Goal: Use online tool/utility: Utilize a website feature to perform a specific function

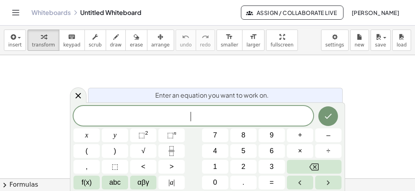
scroll to position [7, 0]
click at [85, 129] on button "x" at bounding box center [86, 135] width 26 height 14
click at [321, 134] on button "–" at bounding box center [328, 135] width 26 height 14
click at [94, 146] on button "(" at bounding box center [86, 151] width 26 height 14
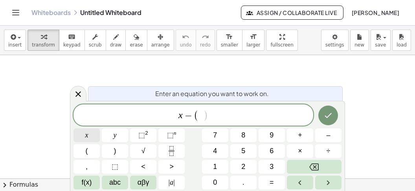
click at [94, 136] on button "x" at bounding box center [86, 135] width 26 height 14
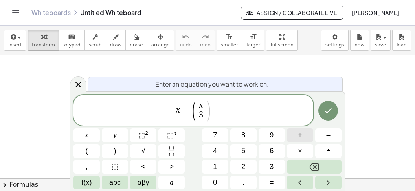
click at [300, 133] on span "+" at bounding box center [300, 135] width 4 height 11
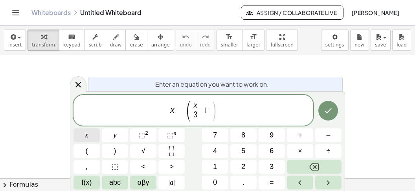
click at [97, 136] on button "x" at bounding box center [86, 135] width 26 height 14
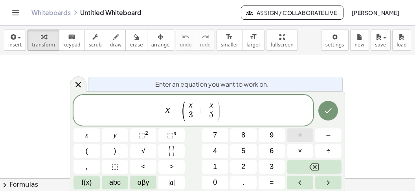
click at [305, 130] on button "+" at bounding box center [300, 135] width 26 height 14
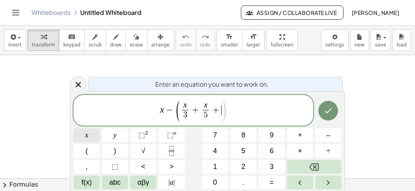
click at [90, 134] on button "x" at bounding box center [86, 135] width 26 height 14
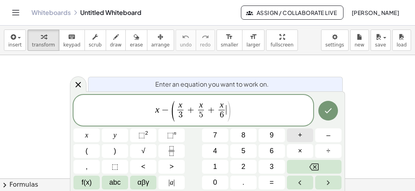
click at [296, 134] on button "+" at bounding box center [300, 135] width 26 height 14
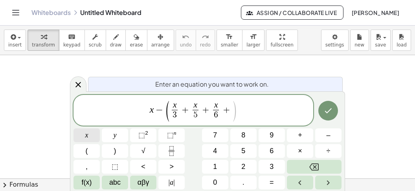
click at [84, 132] on button "x" at bounding box center [86, 135] width 26 height 14
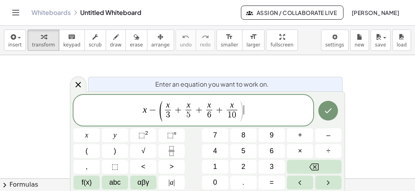
click at [249, 109] on span "x − ( x 3 ​ + x 5 ​ + x 6 ​ + x 1 0 ​ ) ​" at bounding box center [193, 110] width 240 height 22
click at [276, 182] on button "=" at bounding box center [272, 182] width 26 height 14
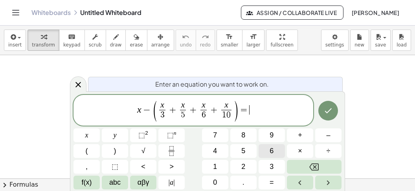
click at [264, 151] on button "6" at bounding box center [272, 151] width 26 height 14
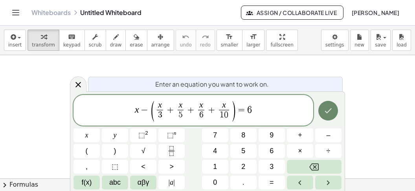
click at [328, 109] on icon "Done" at bounding box center [327, 110] width 9 height 9
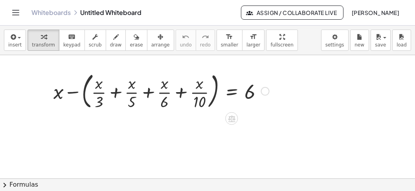
click at [228, 94] on div at bounding box center [162, 90] width 224 height 42
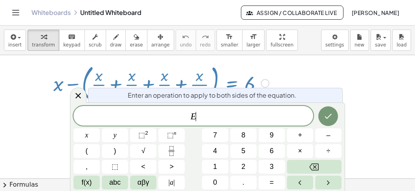
scroll to position [8, 0]
click at [272, 168] on span "3" at bounding box center [272, 166] width 4 height 11
click at [217, 181] on span "0" at bounding box center [215, 182] width 4 height 11
click at [326, 115] on icon "Done" at bounding box center [327, 115] width 9 height 9
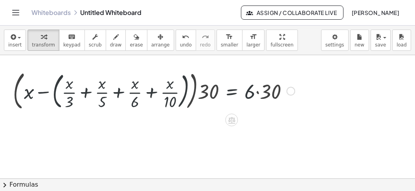
scroll to position [0, 0]
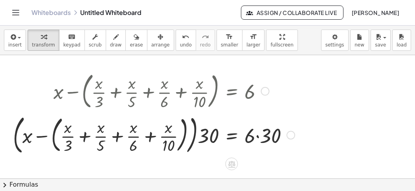
click at [260, 137] on div at bounding box center [154, 133] width 290 height 45
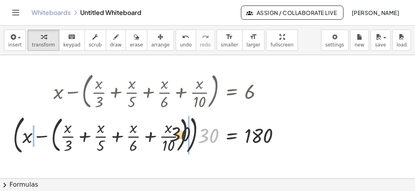
drag, startPoint x: 209, startPoint y: 138, endPoint x: 158, endPoint y: 135, distance: 51.1
click at [154, 136] on div at bounding box center [149, 133] width 281 height 45
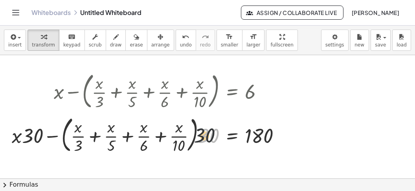
drag, startPoint x: 207, startPoint y: 134, endPoint x: 190, endPoint y: 134, distance: 16.9
click at [190, 134] on div at bounding box center [149, 134] width 283 height 42
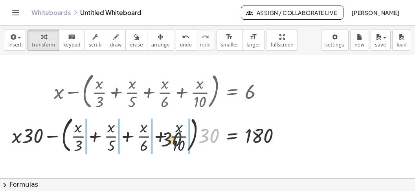
drag, startPoint x: 215, startPoint y: 133, endPoint x: 169, endPoint y: 139, distance: 46.4
click at [169, 139] on div at bounding box center [149, 134] width 283 height 42
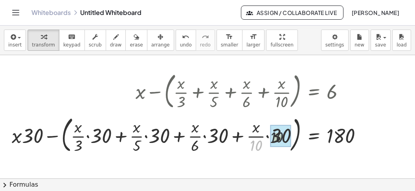
drag, startPoint x: 253, startPoint y: 144, endPoint x: 264, endPoint y: 135, distance: 13.9
click at [314, 135] on div "· 10 + x − ( + · x · 3 + · x · 5 + · x · 6 + · x · 10 ) = 180 · · 30 · · 30 · ·…" at bounding box center [314, 135] width 0 height 0
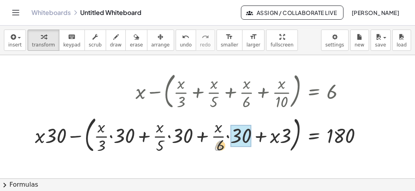
drag, startPoint x: 215, startPoint y: 144, endPoint x: 151, endPoint y: 152, distance: 64.5
click at [314, 135] on div "· 6 + x − ( + · x · 3 + · x · 5 + · x · 6 + x ) = 180 · · 30 · · 30 · · 30 · · …" at bounding box center [314, 135] width 0 height 0
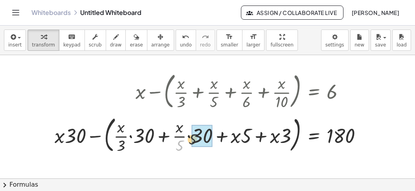
drag, startPoint x: 180, startPoint y: 143, endPoint x: 198, endPoint y: 135, distance: 19.5
click at [314, 135] on div "· 5 + x − ( + · x · 3 + · x · 5 + x + x ) = 180 · · 30 · · 30 · · 30 · · · · 3 5" at bounding box center [314, 135] width 0 height 0
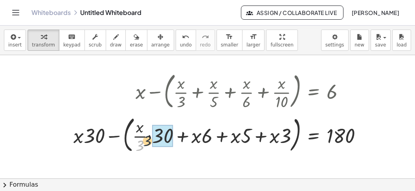
drag, startPoint x: 143, startPoint y: 144, endPoint x: 155, endPoint y: 138, distance: 13.7
click at [314, 135] on div "· 3 + x − ( + · x · 3 + x + x + x ) = 180 · · 30 · · 30 · · · · · · 3 5 6" at bounding box center [314, 135] width 0 height 0
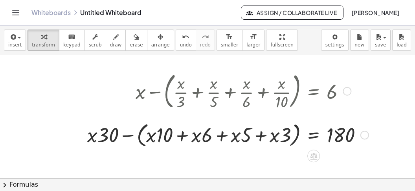
click at [181, 140] on div at bounding box center [227, 134] width 289 height 30
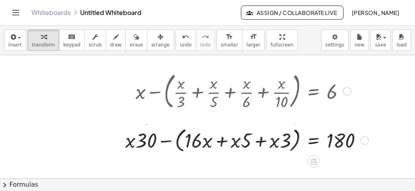
click at [224, 142] on div at bounding box center [227, 134] width 289 height 30
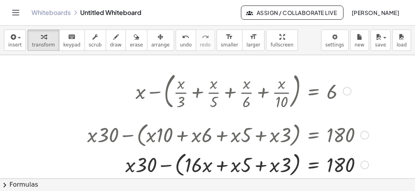
click at [224, 168] on div at bounding box center [227, 164] width 289 height 30
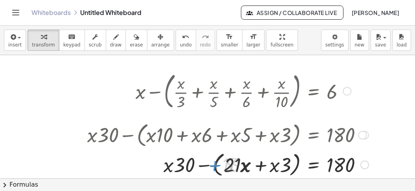
click at [257, 169] on div at bounding box center [227, 164] width 289 height 30
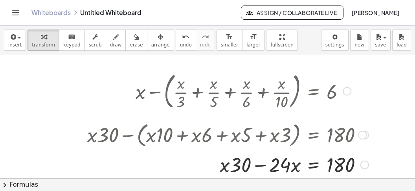
click at [260, 166] on div at bounding box center [227, 163] width 289 height 27
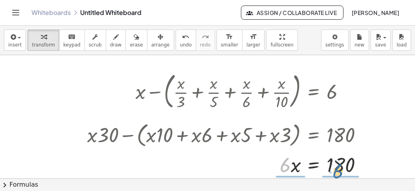
drag, startPoint x: 282, startPoint y: 167, endPoint x: 337, endPoint y: 173, distance: 55.3
click at [336, 173] on div at bounding box center [227, 163] width 289 height 27
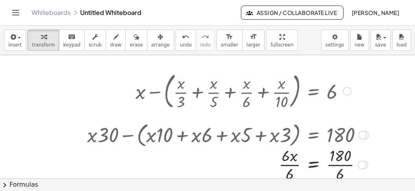
click at [340, 169] on div at bounding box center [227, 163] width 289 height 39
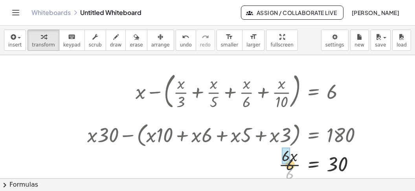
drag, startPoint x: 289, startPoint y: 174, endPoint x: 290, endPoint y: 159, distance: 15.4
click at [290, 159] on div at bounding box center [227, 163] width 289 height 39
drag, startPoint x: 345, startPoint y: 91, endPoint x: 233, endPoint y: 167, distance: 136.1
click at [314, 91] on div "+ x − ( + · x · 3 + · x · 5 + · x · 6 + · x · 10 ) = 6 · ( + x − ( + · x · 3 + …" at bounding box center [314, 91] width 0 height 0
drag, startPoint x: 350, startPoint y: 91, endPoint x: 201, endPoint y: 71, distance: 149.8
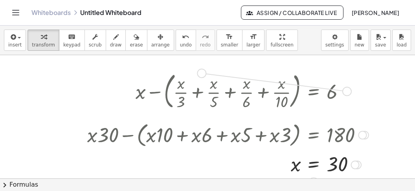
click at [314, 91] on div "+ x − ( + · x · 3 + · x · 5 + · x · 6 + · x · 10 ) = 6" at bounding box center [314, 91] width 0 height 0
drag, startPoint x: 346, startPoint y: 92, endPoint x: 112, endPoint y: 163, distance: 245.2
click at [314, 91] on div "+ x − ( + · x · 3 + · x · 5 + · x · 6 + · x · 10 ) = 6 · ( + x − ( + · x · 3 + …" at bounding box center [314, 91] width 0 height 0
click at [112, 162] on div at bounding box center [227, 164] width 289 height 26
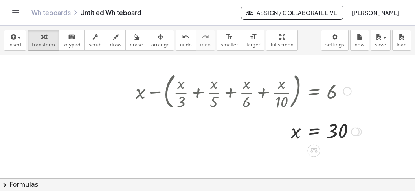
drag, startPoint x: 354, startPoint y: 164, endPoint x: 353, endPoint y: 129, distance: 34.6
click at [353, 129] on div at bounding box center [355, 131] width 9 height 9
drag, startPoint x: 349, startPoint y: 89, endPoint x: 252, endPoint y: 168, distance: 124.8
click at [252, 168] on div "+ x − ( + · x · 3 + · x · 5 + · x · 6 + · x · 10 ) = 6 · ( + x − ( + · x · 3 + …" at bounding box center [207, 183] width 415 height 256
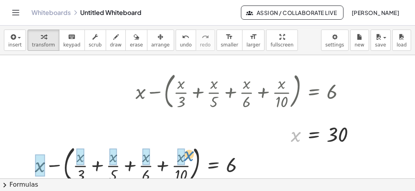
drag, startPoint x: 295, startPoint y: 131, endPoint x: 178, endPoint y: 154, distance: 119.0
click at [314, 135] on div "x x = 30" at bounding box center [314, 135] width 0 height 0
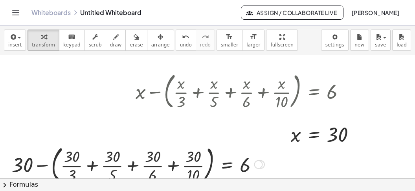
click at [188, 169] on div at bounding box center [138, 163] width 261 height 42
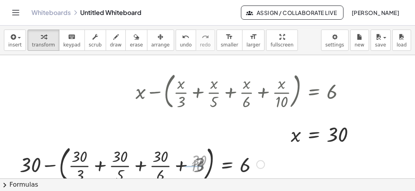
click at [158, 167] on div at bounding box center [144, 163] width 250 height 42
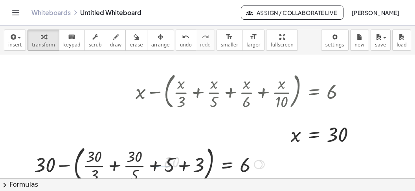
click at [145, 165] on div at bounding box center [149, 163] width 238 height 42
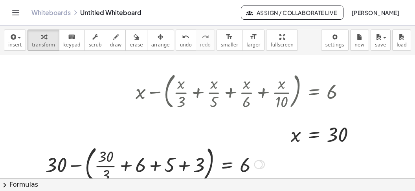
click at [112, 168] on div at bounding box center [155, 163] width 227 height 42
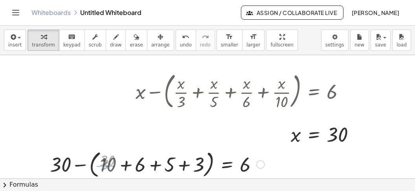
drag, startPoint x: 169, startPoint y: 169, endPoint x: 178, endPoint y: 169, distance: 9.8
click at [170, 169] on div at bounding box center [157, 164] width 221 height 30
click at [186, 169] on div at bounding box center [170, 164] width 195 height 30
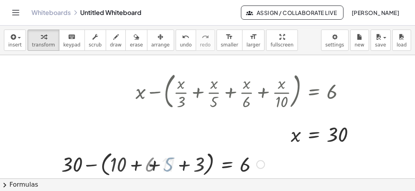
click at [178, 171] on div at bounding box center [183, 164] width 169 height 30
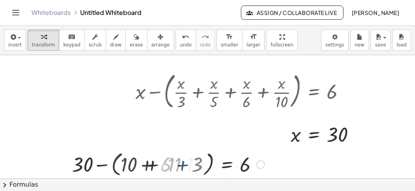
click at [180, 171] on div at bounding box center [208, 163] width 119 height 27
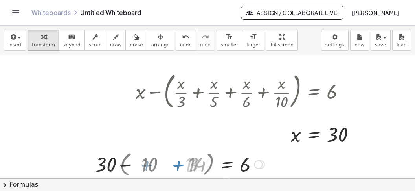
click at [181, 171] on div at bounding box center [208, 163] width 119 height 27
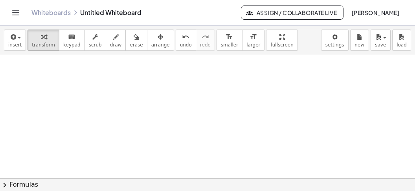
scroll to position [132, 0]
click at [52, 83] on div at bounding box center [207, 108] width 415 height 371
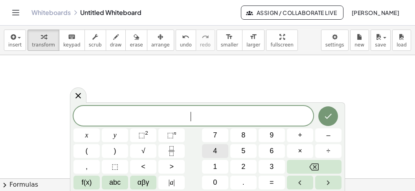
click at [208, 147] on button "4" at bounding box center [215, 151] width 26 height 14
click at [91, 138] on button "x" at bounding box center [86, 135] width 26 height 14
click at [294, 130] on button "+" at bounding box center [300, 135] width 26 height 14
click at [272, 169] on span "3" at bounding box center [272, 166] width 4 height 11
click at [118, 134] on button "y" at bounding box center [115, 135] width 26 height 14
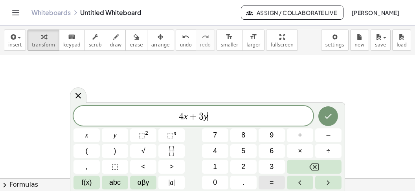
click at [276, 181] on button "=" at bounding box center [272, 182] width 26 height 14
click at [214, 167] on span "1" at bounding box center [215, 166] width 4 height 11
click at [237, 164] on button "2" at bounding box center [243, 167] width 26 height 14
click at [328, 118] on icon "Done" at bounding box center [328, 116] width 7 height 5
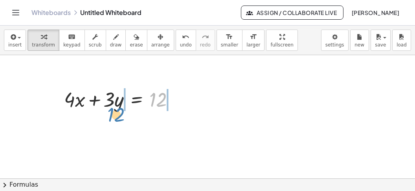
drag, startPoint x: 160, startPoint y: 98, endPoint x: 108, endPoint y: 114, distance: 53.7
click at [136, 99] on div "12 + · 4 · x + · 3 · y = 12" at bounding box center [136, 99] width 0 height 0
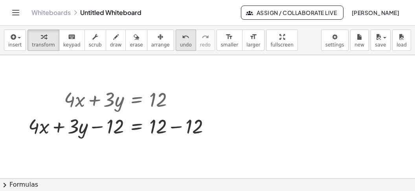
click at [180, 45] on span "undo" at bounding box center [186, 45] width 12 height 6
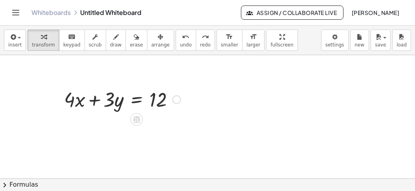
click at [132, 99] on div at bounding box center [122, 98] width 125 height 27
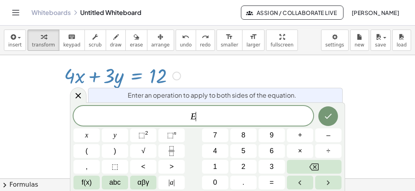
scroll to position [156, 0]
click at [321, 149] on button "÷" at bounding box center [328, 151] width 26 height 14
click at [218, 167] on button "1" at bounding box center [215, 167] width 26 height 14
click at [243, 162] on span "2" at bounding box center [243, 166] width 4 height 11
click at [322, 112] on button "Done" at bounding box center [328, 116] width 20 height 20
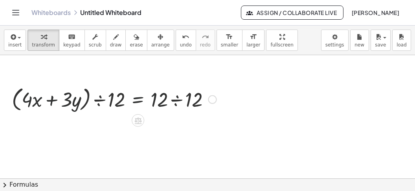
scroll to position [132, 0]
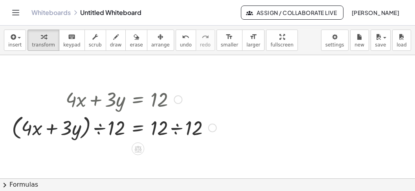
click at [103, 130] on div at bounding box center [114, 127] width 213 height 30
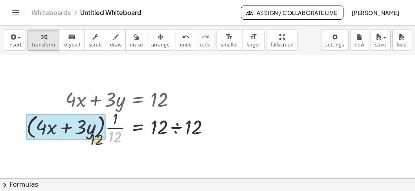
drag, startPoint x: 112, startPoint y: 138, endPoint x: 79, endPoint y: 141, distance: 33.6
click at [81, 141] on div at bounding box center [121, 126] width 198 height 39
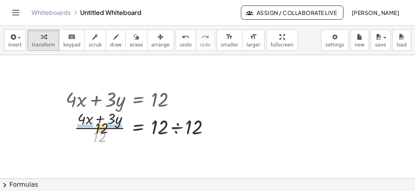
drag, startPoint x: 100, startPoint y: 139, endPoint x: 102, endPoint y: 127, distance: 12.4
click at [102, 127] on div at bounding box center [141, 126] width 159 height 39
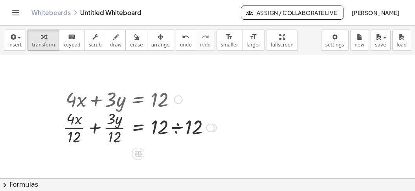
click at [184, 127] on div at bounding box center [139, 126] width 161 height 39
click at [75, 137] on div at bounding box center [122, 126] width 127 height 39
click at [122, 135] on div at bounding box center [124, 126] width 125 height 39
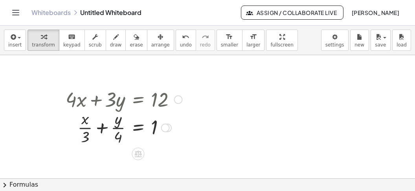
click at [98, 129] on div at bounding box center [124, 126] width 125 height 39
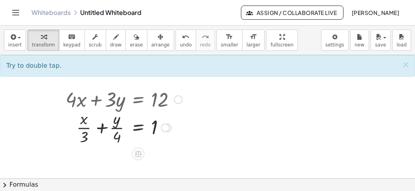
click at [99, 129] on div at bounding box center [124, 126] width 125 height 39
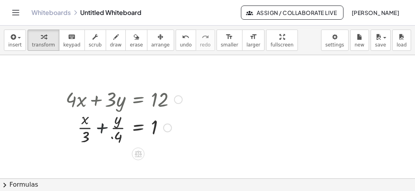
click at [99, 129] on div at bounding box center [118, 126] width 136 height 39
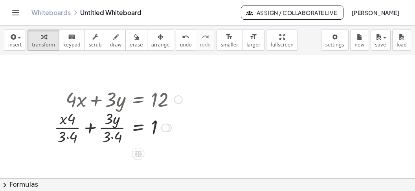
click at [86, 130] on div at bounding box center [118, 126] width 136 height 39
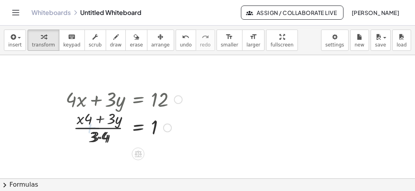
click at [97, 141] on div at bounding box center [124, 126] width 125 height 39
click at [104, 139] on div at bounding box center [124, 126] width 125 height 39
drag, startPoint x: 99, startPoint y: 139, endPoint x: 142, endPoint y: 131, distance: 43.9
click at [146, 130] on div at bounding box center [124, 126] width 125 height 39
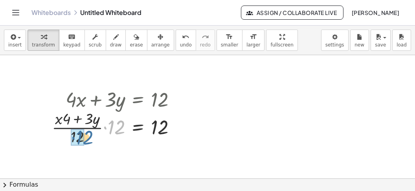
drag, startPoint x: 115, startPoint y: 128, endPoint x: 84, endPoint y: 138, distance: 32.6
click at [138, 127] on div "· 12 · x · y = · 4 · 3 · ( + + ) · · 12 · 12 12" at bounding box center [138, 127] width 0 height 0
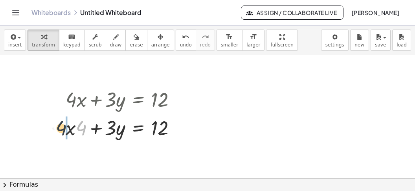
drag, startPoint x: 83, startPoint y: 131, endPoint x: 61, endPoint y: 131, distance: 22.0
click at [61, 131] on div "+ · 4 · x + · 3 · y = 12 · ( + · 4 · x + · 3 · y ) ÷ 12 = · 12 ÷ 12 · ( + · 4 ·…" at bounding box center [121, 112] width 134 height 59
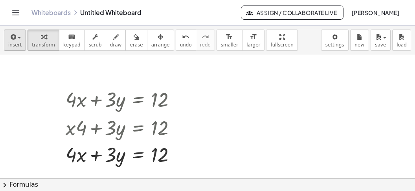
click at [11, 46] on span "insert" at bounding box center [14, 45] width 13 height 6
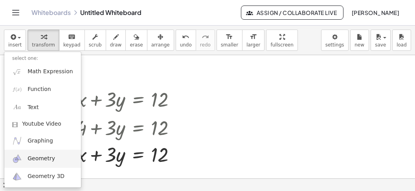
click at [42, 158] on span "Geometry" at bounding box center [42, 158] width 28 height 8
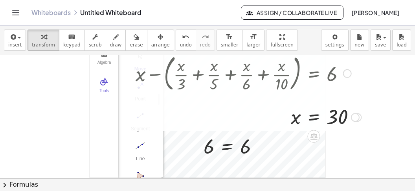
scroll to position [0, 0]
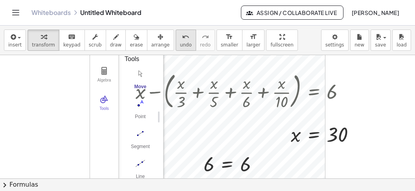
click at [180, 48] on span "undo" at bounding box center [186, 45] width 12 height 6
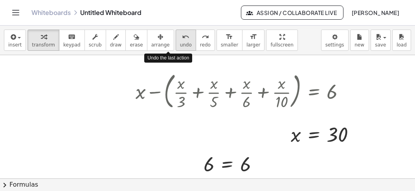
click at [180, 48] on span "undo" at bounding box center [186, 45] width 12 height 6
click at [180, 47] on span "undo" at bounding box center [186, 45] width 12 height 6
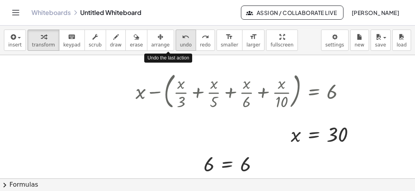
click at [180, 47] on span "undo" at bounding box center [186, 45] width 12 height 6
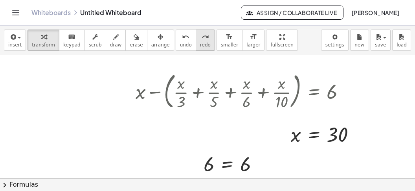
click at [200, 42] on span "redo" at bounding box center [205, 45] width 11 height 6
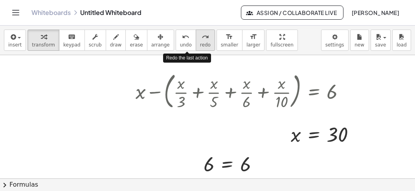
click at [200, 42] on span "redo" at bounding box center [205, 45] width 11 height 6
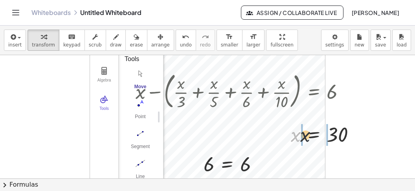
drag, startPoint x: 137, startPoint y: 143, endPoint x: 186, endPoint y: 116, distance: 56.1
click at [162, 143] on div at bounding box center [248, 134] width 233 height 26
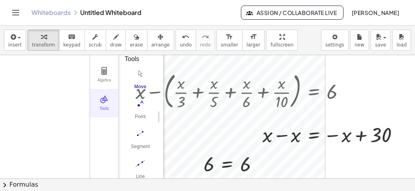
click at [101, 105] on button "Tools" at bounding box center [104, 103] width 28 height 28
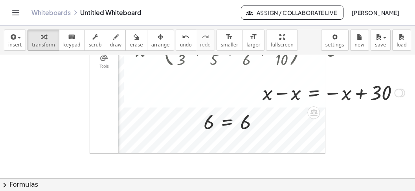
scroll to position [98, 0]
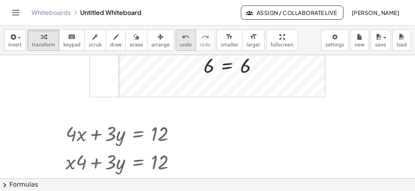
click at [182, 36] on icon "undo" at bounding box center [185, 36] width 7 height 9
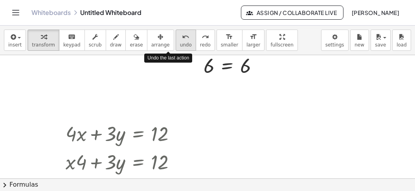
click at [182, 37] on icon "undo" at bounding box center [185, 36] width 7 height 9
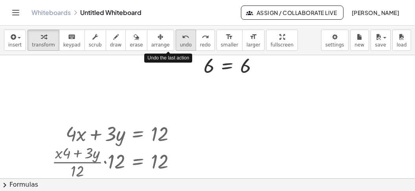
click at [182, 37] on icon "undo" at bounding box center [185, 36] width 7 height 9
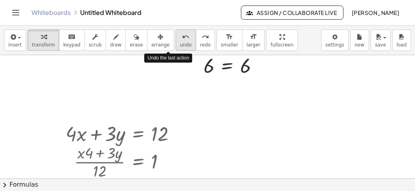
click at [182, 37] on icon "undo" at bounding box center [185, 36] width 7 height 9
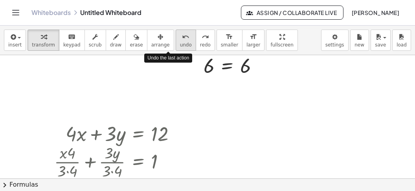
click at [182, 37] on icon "undo" at bounding box center [185, 36] width 7 height 9
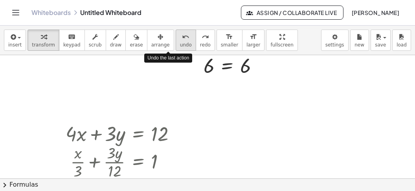
click at [182, 37] on icon "undo" at bounding box center [185, 36] width 7 height 9
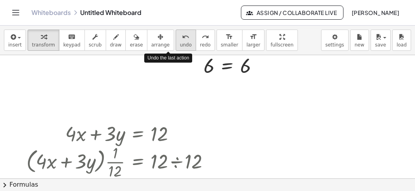
click at [182, 37] on icon "undo" at bounding box center [185, 36] width 7 height 9
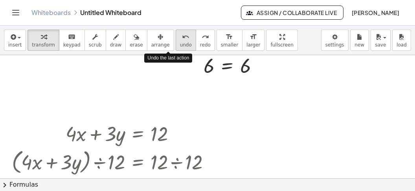
click at [182, 37] on icon "undo" at bounding box center [185, 36] width 7 height 9
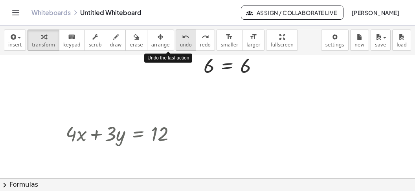
click at [182, 37] on icon "undo" at bounding box center [185, 36] width 7 height 9
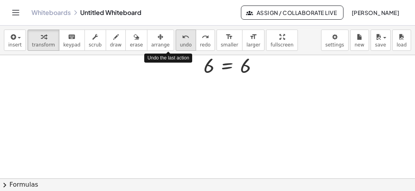
click at [182, 37] on icon "undo" at bounding box center [185, 36] width 7 height 9
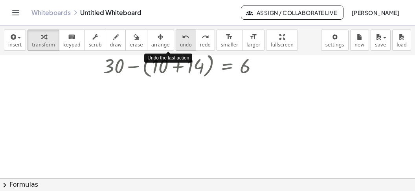
click at [182, 37] on icon "undo" at bounding box center [185, 36] width 7 height 9
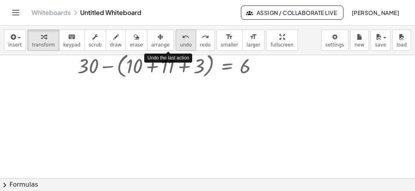
click at [182, 37] on icon "undo" at bounding box center [185, 36] width 7 height 9
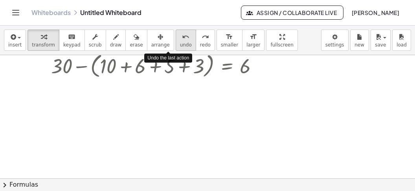
click at [182, 37] on icon "undo" at bounding box center [185, 36] width 7 height 9
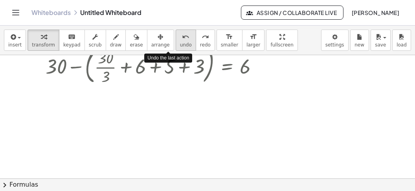
click at [182, 37] on icon "undo" at bounding box center [185, 36] width 7 height 9
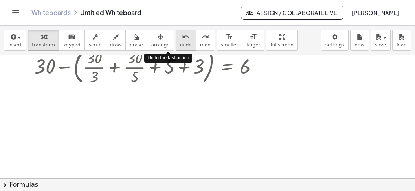
click at [182, 37] on icon "undo" at bounding box center [185, 36] width 7 height 9
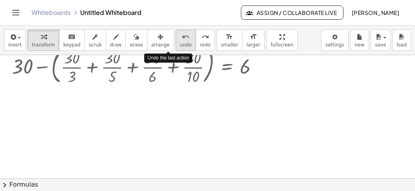
click at [182, 37] on icon "undo" at bounding box center [185, 36] width 7 height 9
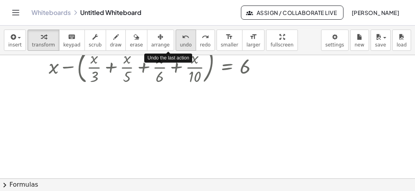
click at [182, 37] on icon "undo" at bounding box center [185, 36] width 7 height 9
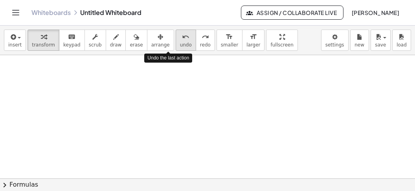
click at [182, 37] on icon "undo" at bounding box center [185, 36] width 7 height 9
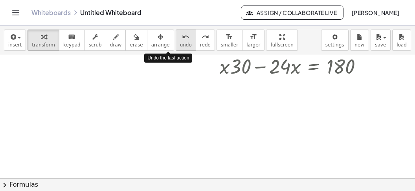
click at [182, 37] on icon "undo" at bounding box center [185, 36] width 7 height 9
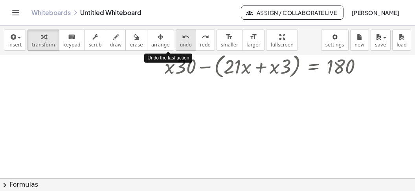
click at [182, 37] on icon "undo" at bounding box center [185, 36] width 7 height 9
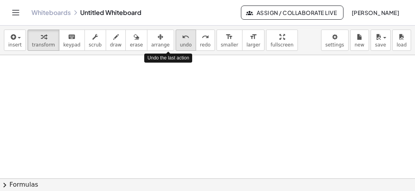
click at [182, 37] on icon "undo" at bounding box center [185, 36] width 7 height 9
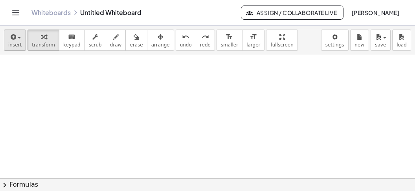
click at [9, 42] on span "insert" at bounding box center [14, 45] width 13 height 6
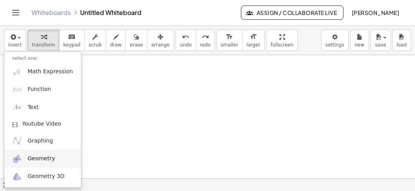
click at [29, 156] on span "Geometry" at bounding box center [42, 158] width 28 height 8
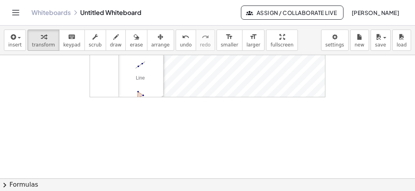
scroll to position [0, 0]
